Goal: Find specific page/section: Find specific page/section

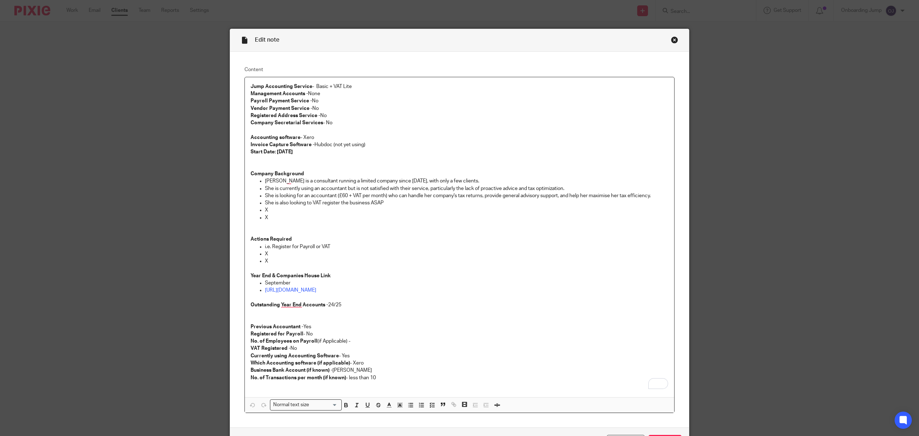
drag, startPoint x: 671, startPoint y: 39, endPoint x: 678, endPoint y: 34, distance: 8.9
click at [671, 41] on div "Close this dialog window" at bounding box center [674, 39] width 7 height 7
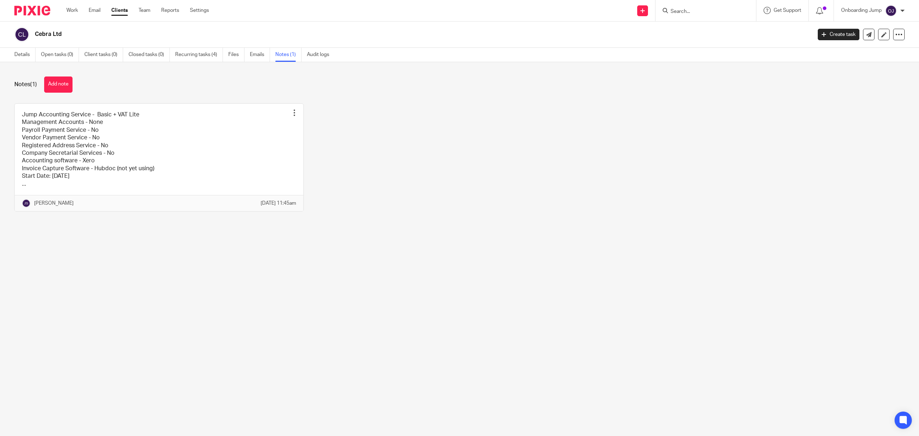
click at [710, 9] on input "Search" at bounding box center [702, 12] width 65 height 6
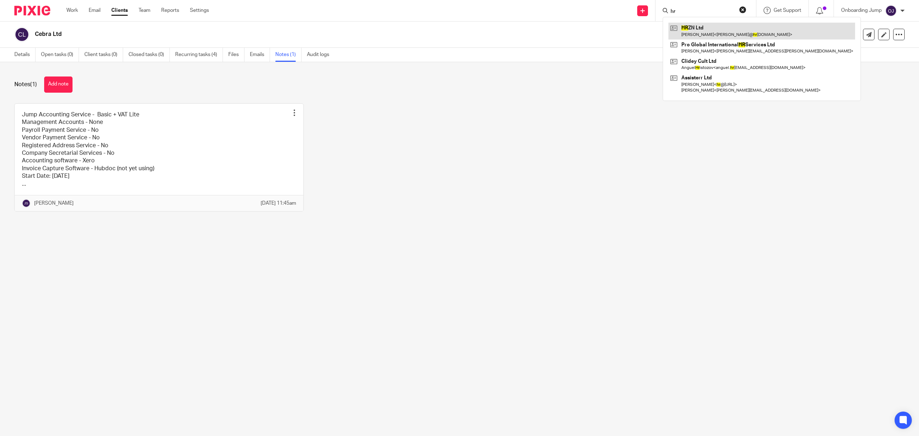
type input "hr"
click at [708, 23] on link at bounding box center [761, 31] width 187 height 17
